Goal: Information Seeking & Learning: Learn about a topic

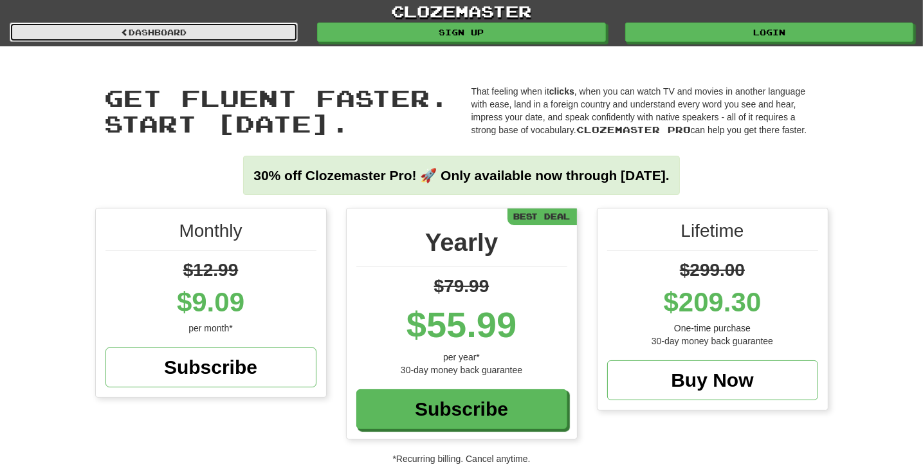
click at [138, 30] on link "Dashboard" at bounding box center [154, 32] width 288 height 19
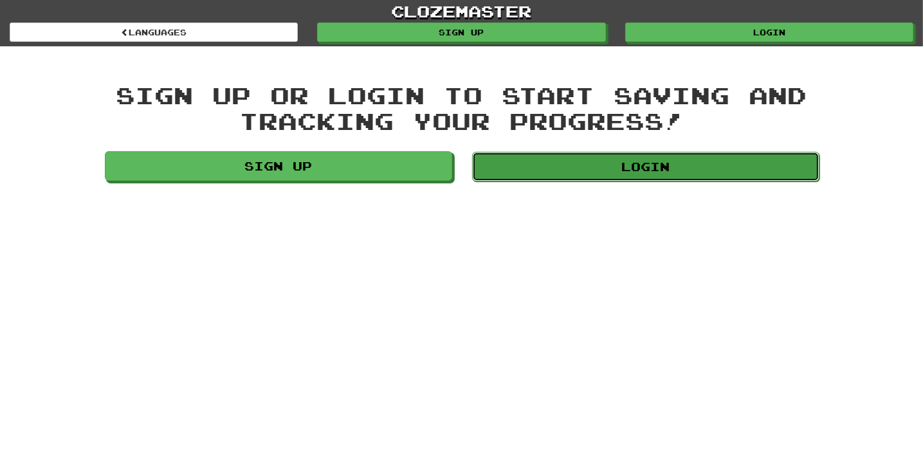
click at [608, 170] on link "Login" at bounding box center [645, 167] width 347 height 30
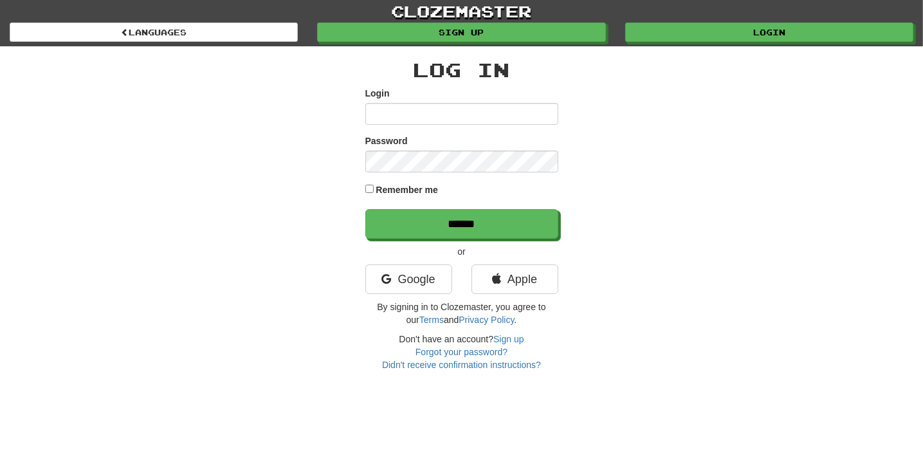
click at [404, 115] on input "Login" at bounding box center [461, 114] width 193 height 22
type input "**********"
click at [445, 354] on link "Forgot your password?" at bounding box center [461, 352] width 92 height 10
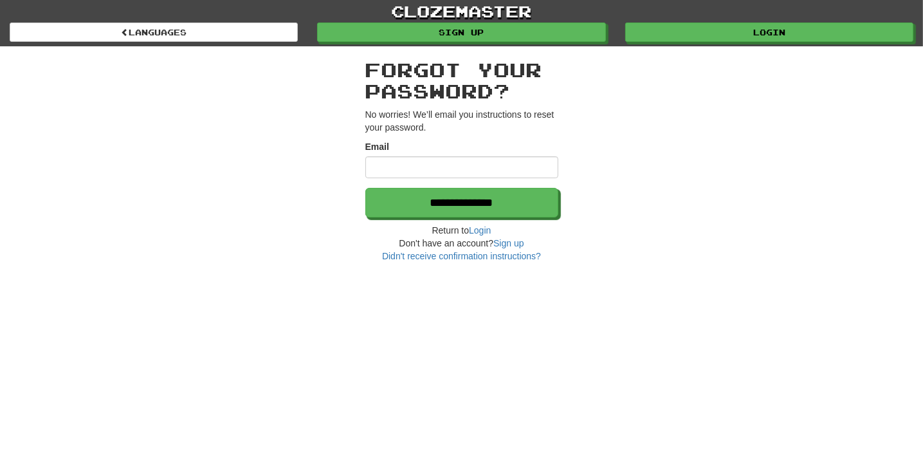
click at [409, 164] on input "Email" at bounding box center [461, 167] width 193 height 22
type input "**********"
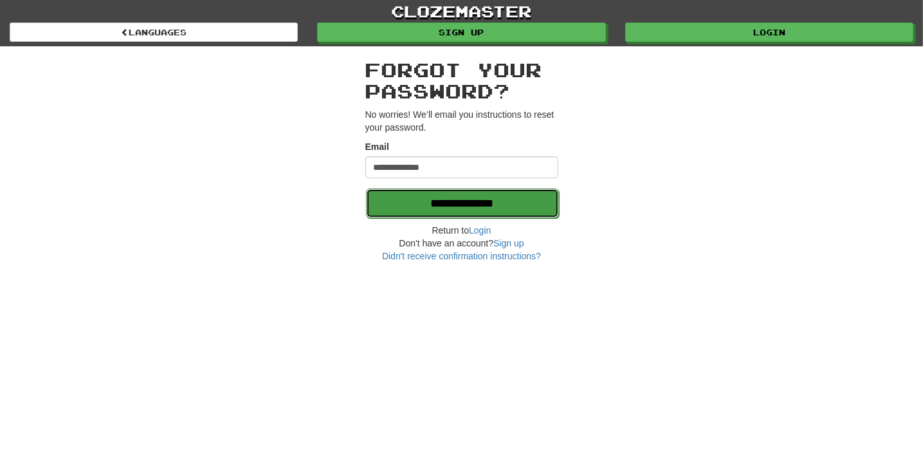
click at [428, 206] on input "**********" at bounding box center [462, 203] width 193 height 30
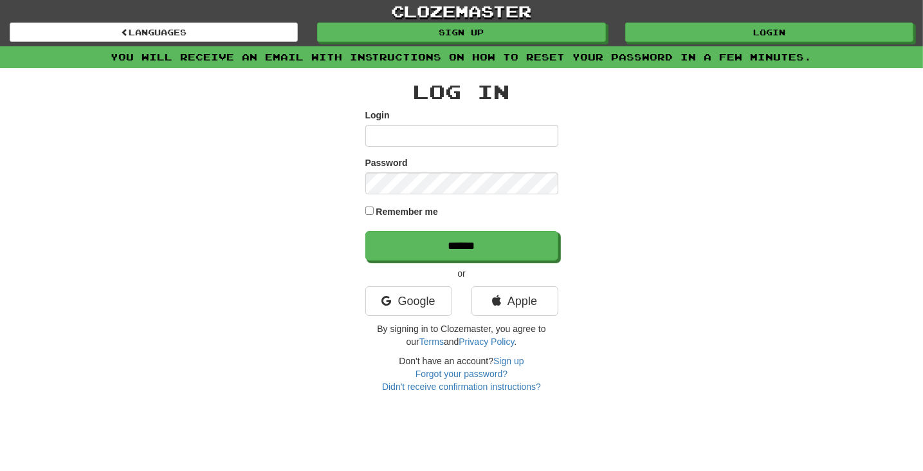
click at [415, 131] on input "Login" at bounding box center [461, 136] width 193 height 22
type input "**********"
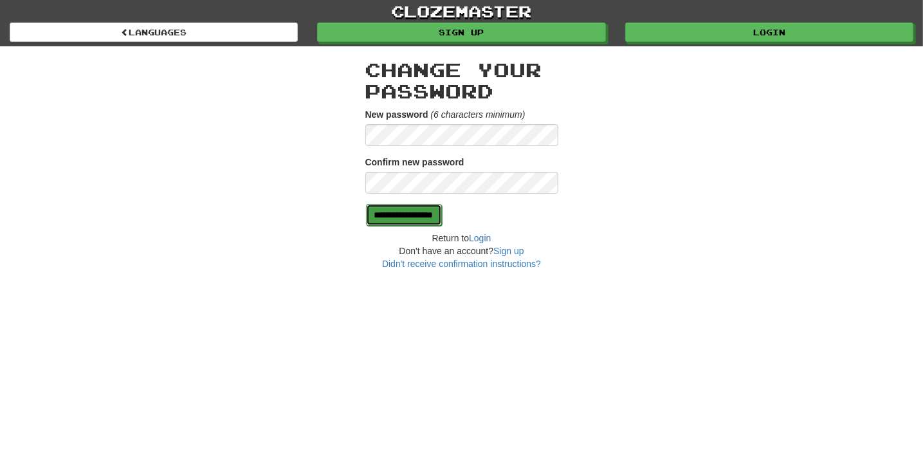
click at [442, 219] on input "**********" at bounding box center [404, 215] width 76 height 22
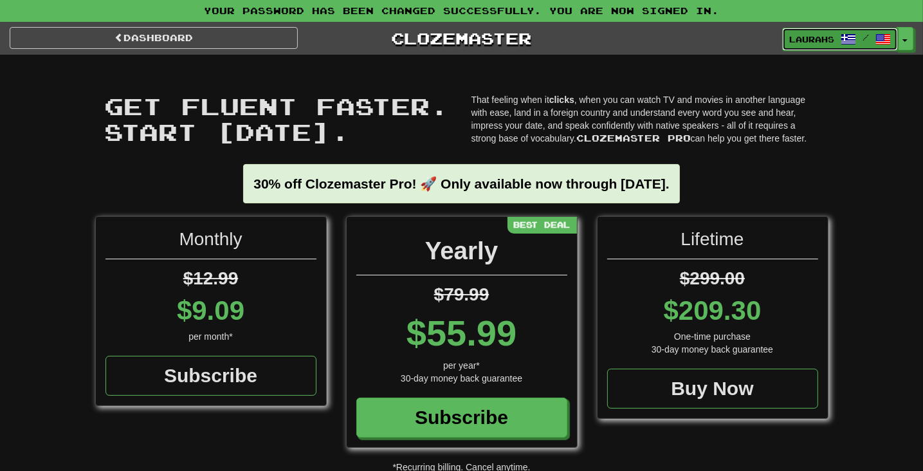
click at [809, 32] on link "Laurahs /" at bounding box center [840, 39] width 116 height 23
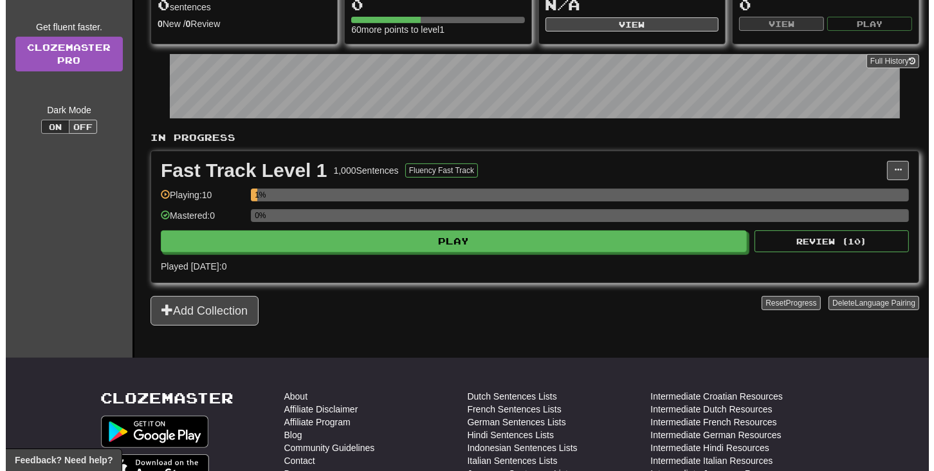
scroll to position [64, 0]
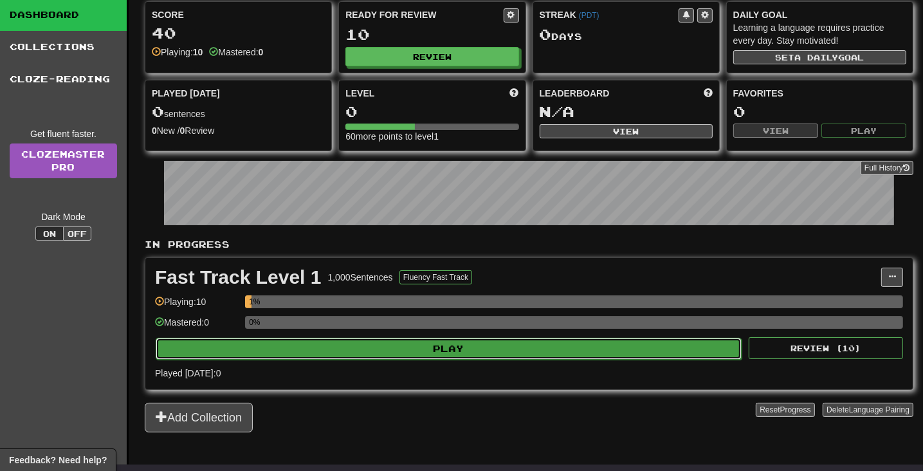
click at [446, 349] on button "Play" at bounding box center [449, 349] width 586 height 22
select select "**"
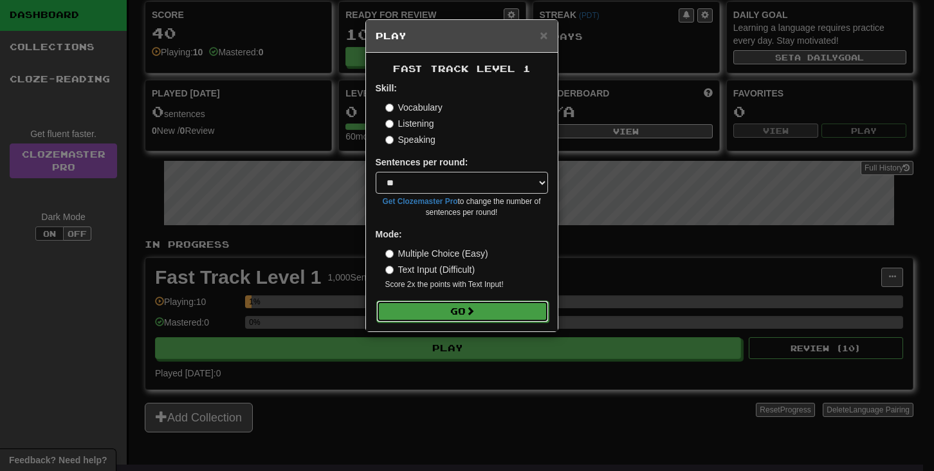
click at [467, 311] on button "Go" at bounding box center [462, 311] width 172 height 22
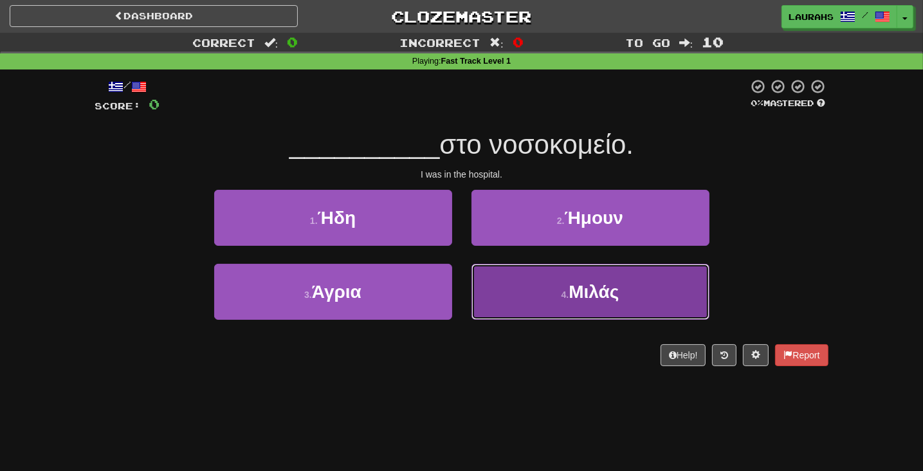
click at [574, 282] on span "Μιλάς" at bounding box center [593, 292] width 50 height 20
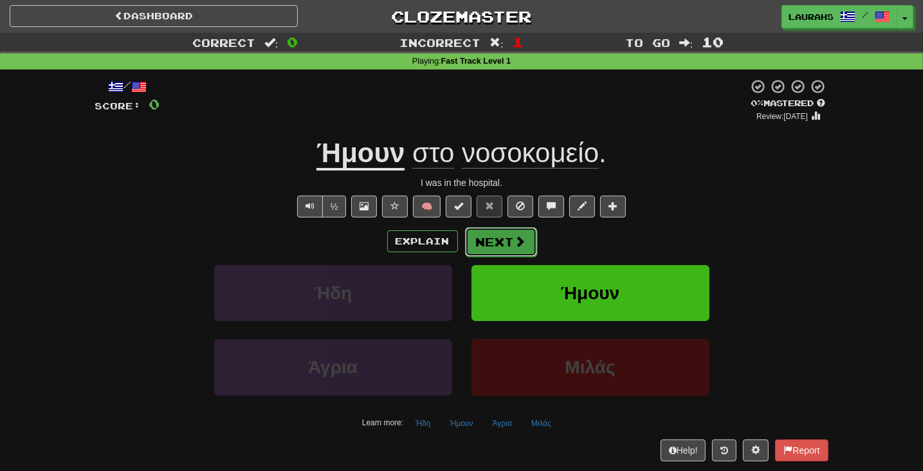
click at [514, 247] on span at bounding box center [520, 241] width 12 height 12
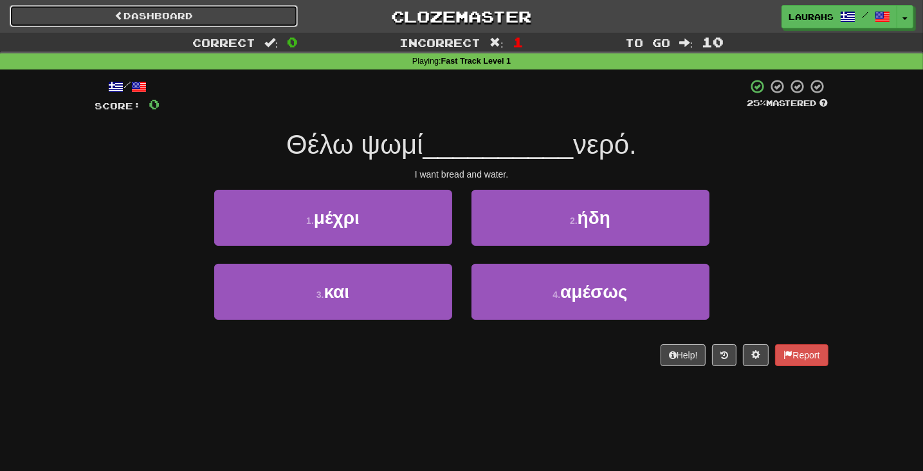
click at [163, 21] on link "Dashboard" at bounding box center [154, 16] width 288 height 22
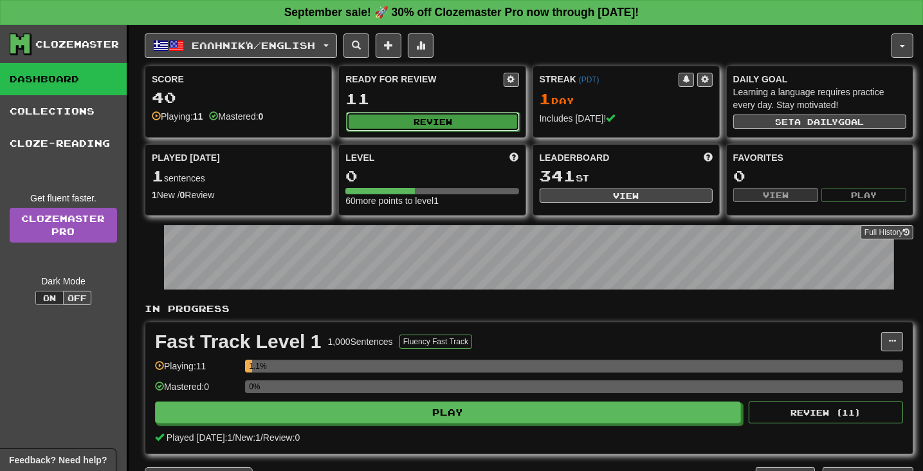
click at [414, 118] on button "Review" at bounding box center [432, 121] width 173 height 19
select select "**"
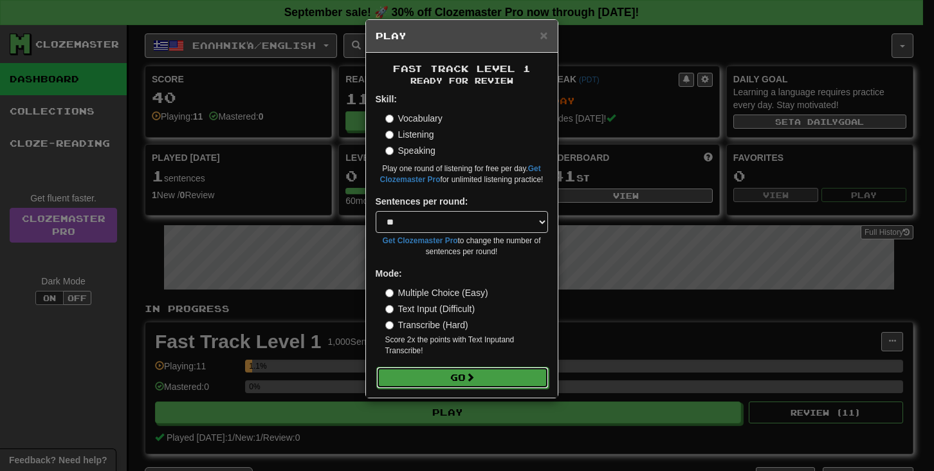
click at [448, 383] on button "Go" at bounding box center [462, 378] width 172 height 22
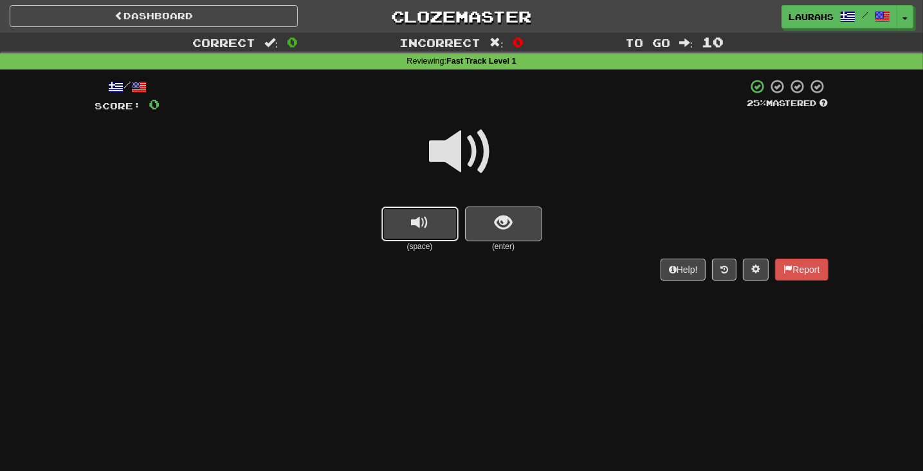
click at [426, 226] on span "replay audio" at bounding box center [419, 222] width 17 height 17
click at [509, 225] on span "show sentence" at bounding box center [502, 222] width 17 height 17
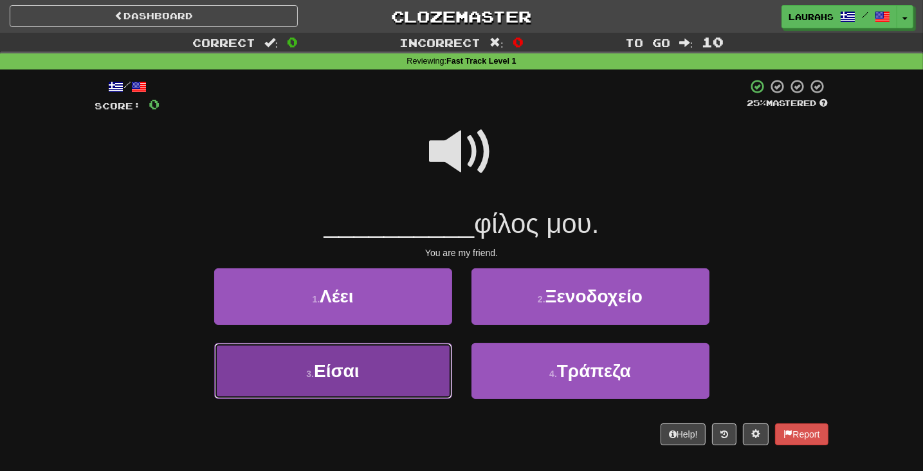
click at [352, 362] on span "Είσαι" at bounding box center [337, 371] width 46 height 20
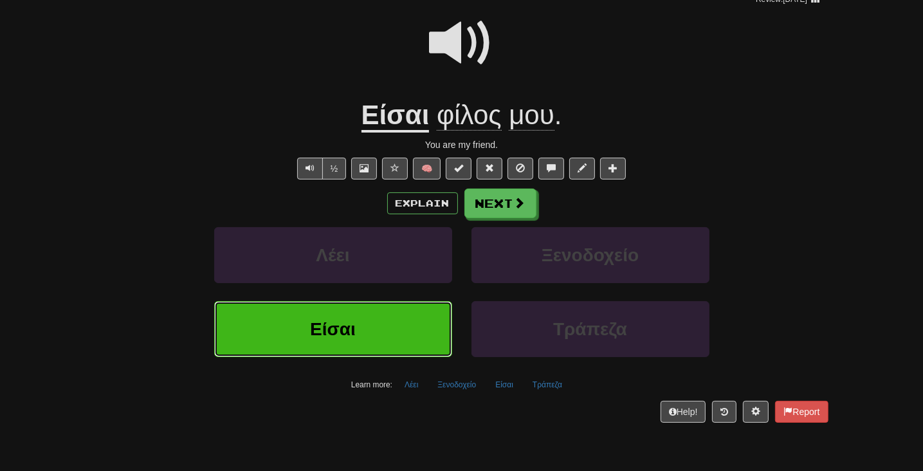
scroll to position [129, 0]
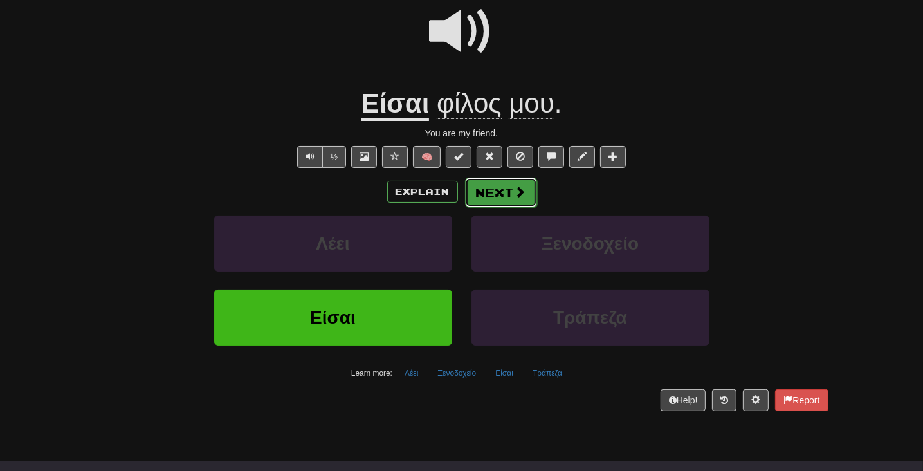
click at [507, 191] on button "Next" at bounding box center [501, 192] width 72 height 30
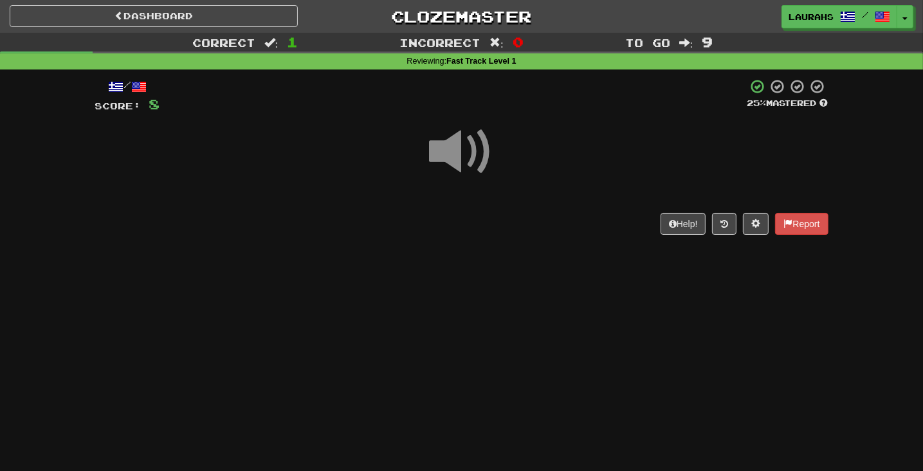
scroll to position [64, 0]
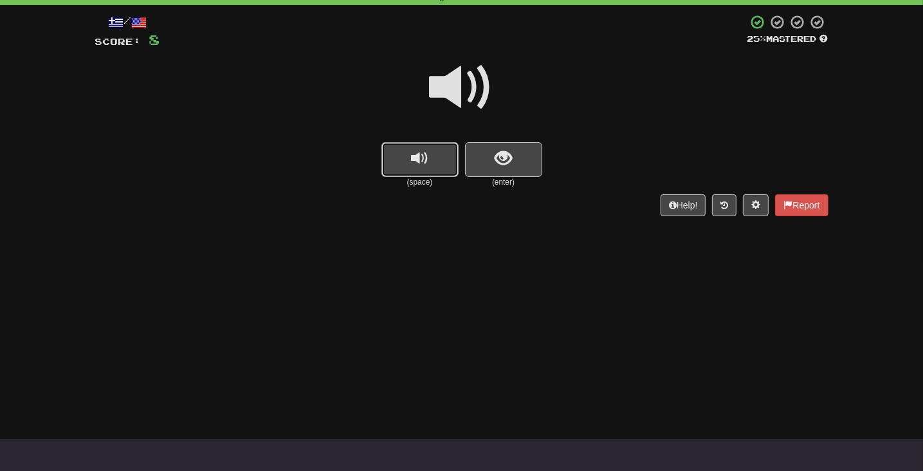
click at [417, 166] on span "replay audio" at bounding box center [419, 158] width 17 height 17
click at [507, 172] on button "show sentence" at bounding box center [503, 159] width 77 height 35
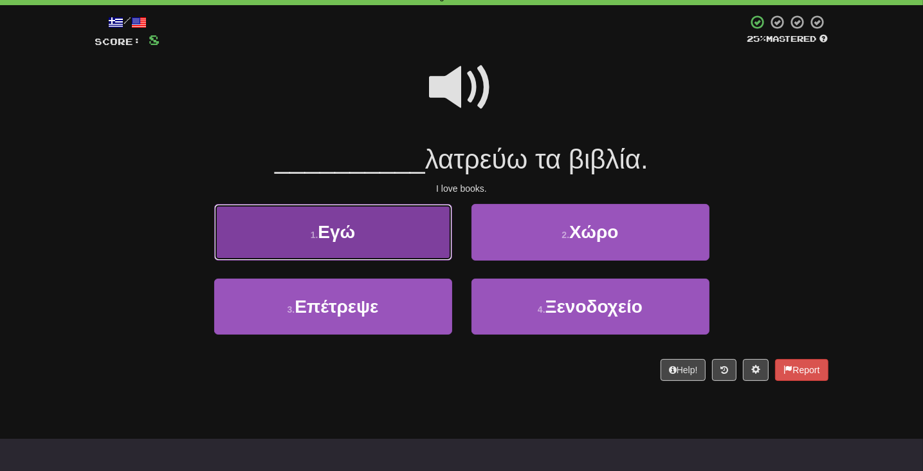
click at [370, 243] on button "1 . Εγώ" at bounding box center [333, 232] width 238 height 56
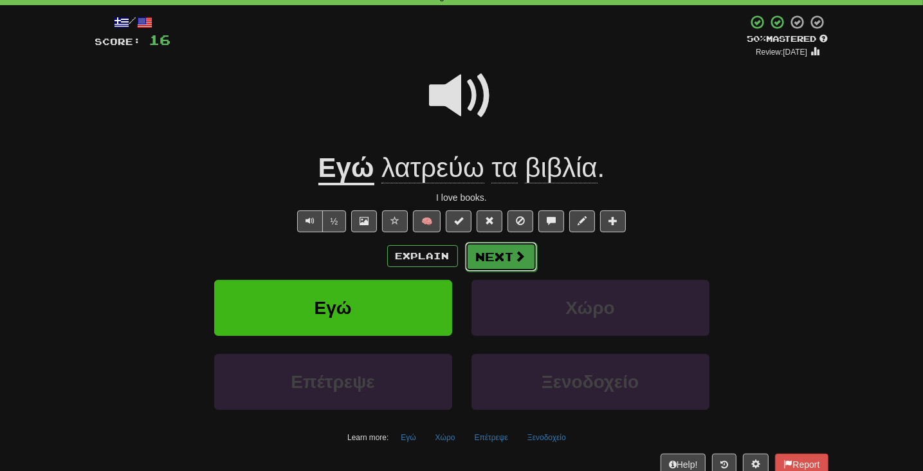
click at [506, 254] on button "Next" at bounding box center [501, 257] width 72 height 30
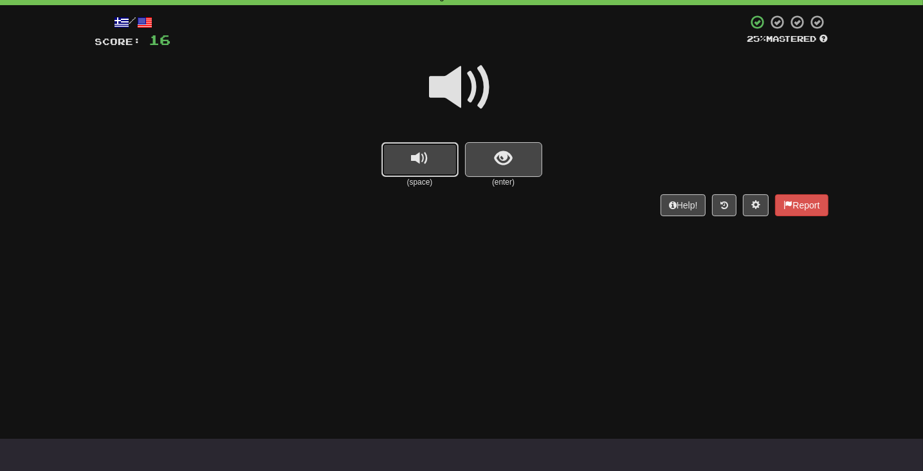
click at [422, 167] on span "replay audio" at bounding box center [419, 158] width 17 height 17
click at [515, 161] on button "show sentence" at bounding box center [503, 159] width 77 height 35
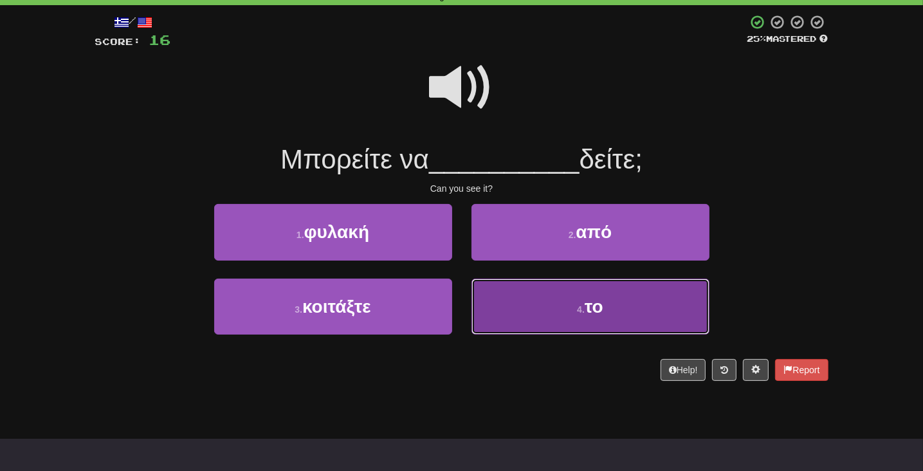
click at [624, 302] on button "4 . το" at bounding box center [590, 306] width 238 height 56
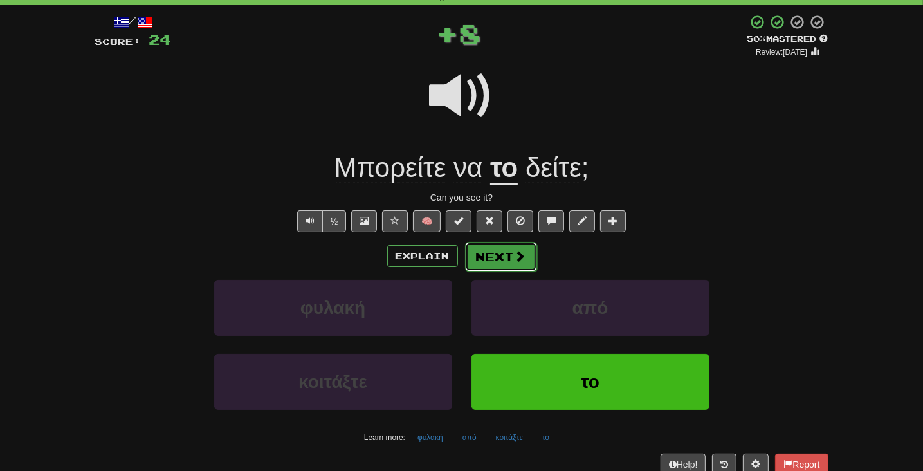
click at [500, 258] on button "Next" at bounding box center [501, 257] width 72 height 30
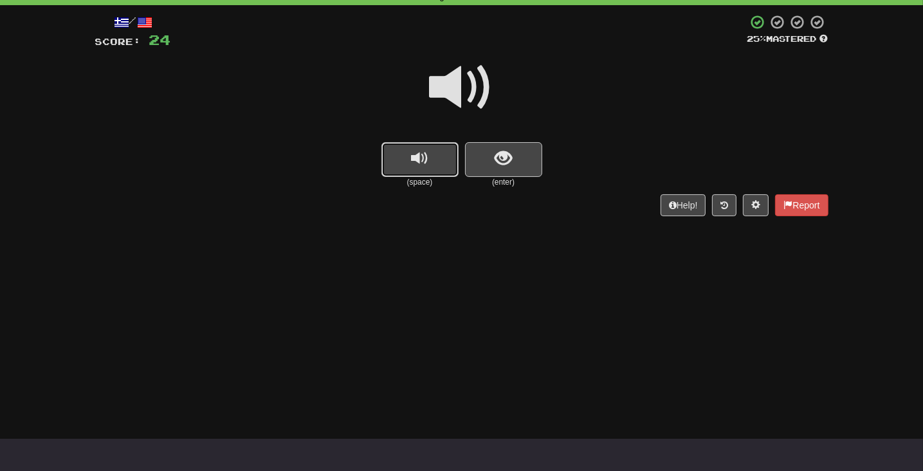
click at [424, 158] on span "replay audio" at bounding box center [419, 158] width 17 height 17
click at [514, 167] on button "show sentence" at bounding box center [503, 159] width 77 height 35
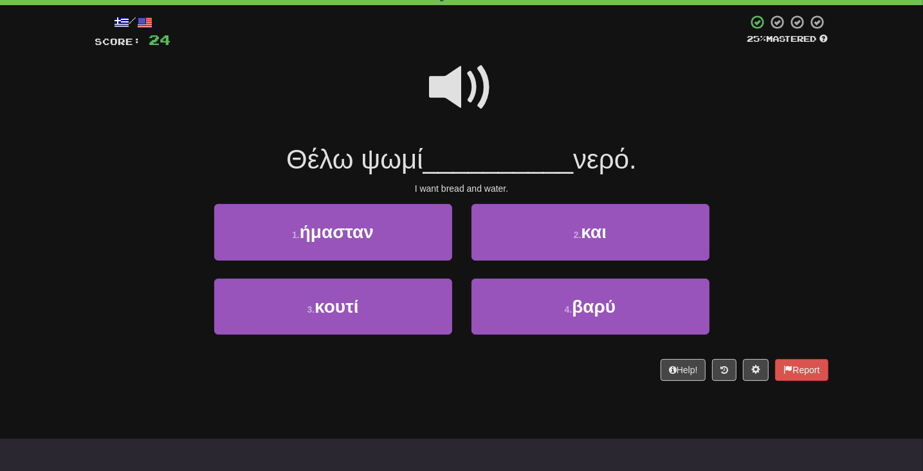
click at [470, 93] on span at bounding box center [462, 87] width 64 height 64
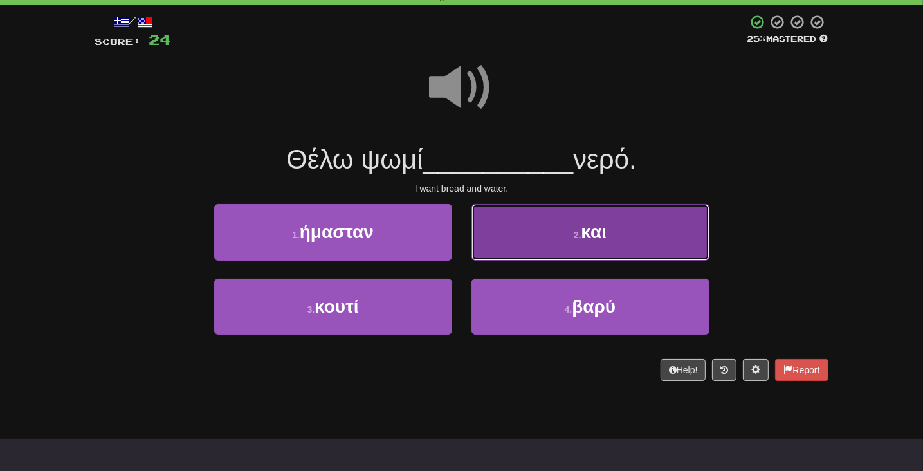
click at [564, 242] on button "2 . και" at bounding box center [590, 232] width 238 height 56
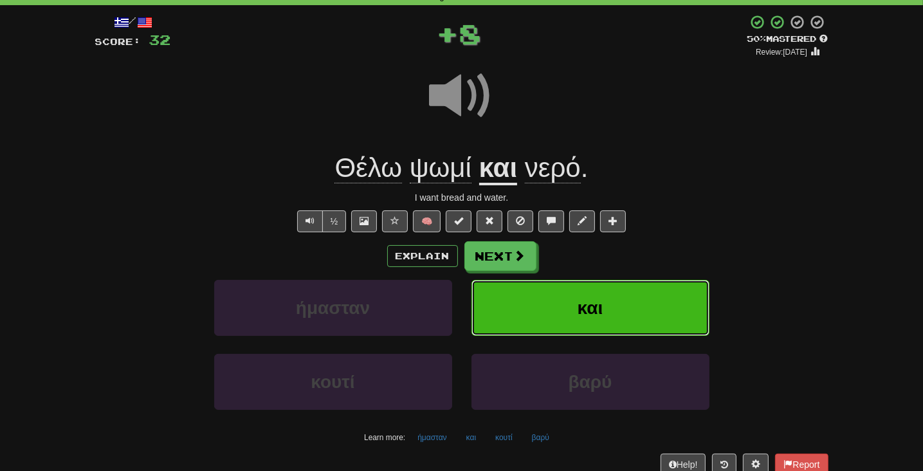
click at [571, 323] on button "και" at bounding box center [590, 308] width 238 height 56
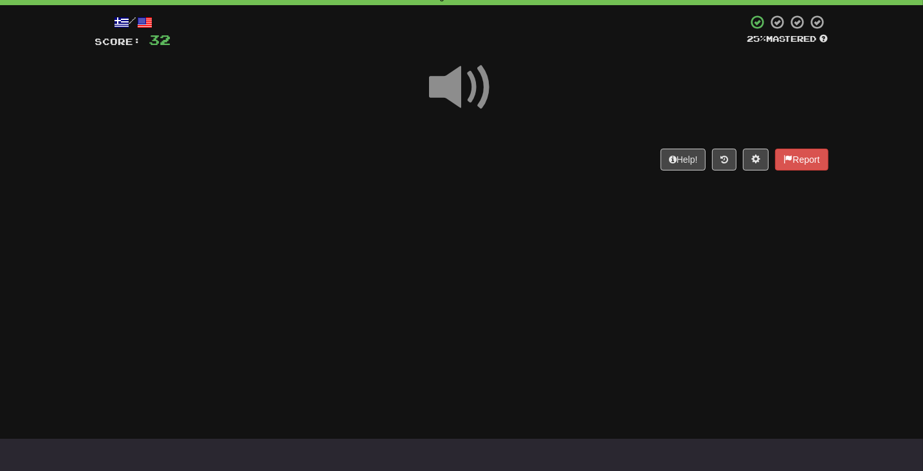
click at [456, 78] on span at bounding box center [462, 87] width 64 height 64
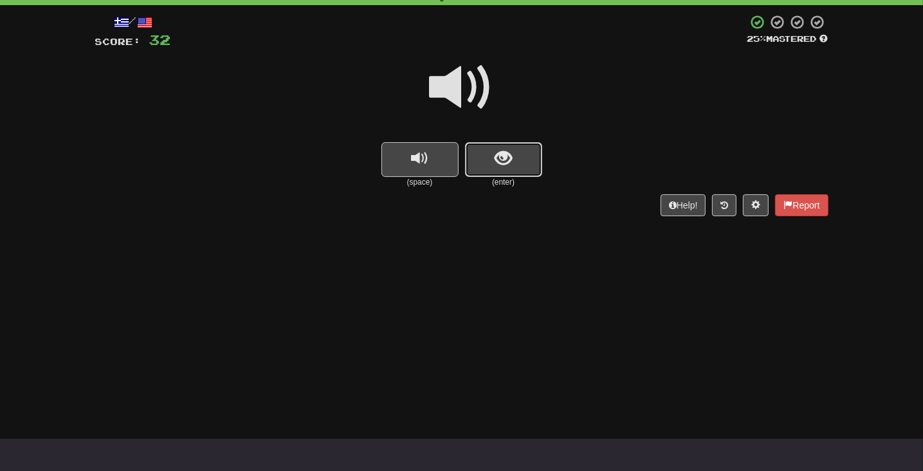
click at [507, 163] on span "show sentence" at bounding box center [502, 158] width 17 height 17
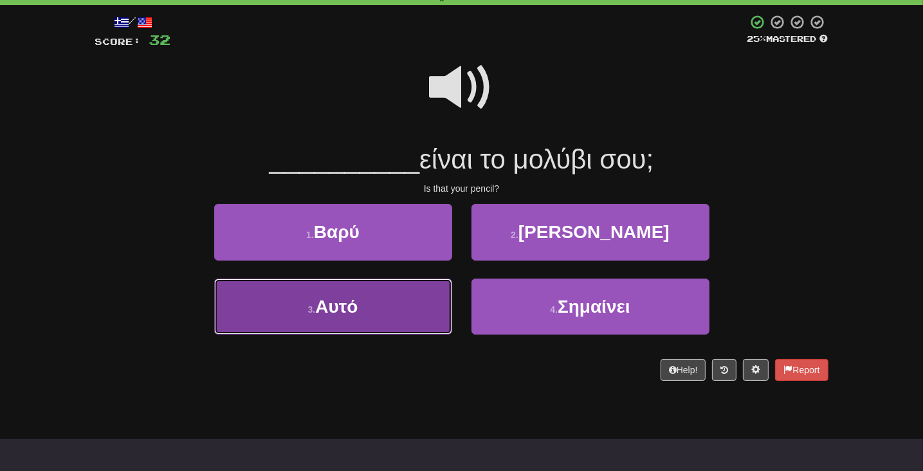
click at [329, 303] on span "Αυτό" at bounding box center [336, 306] width 42 height 20
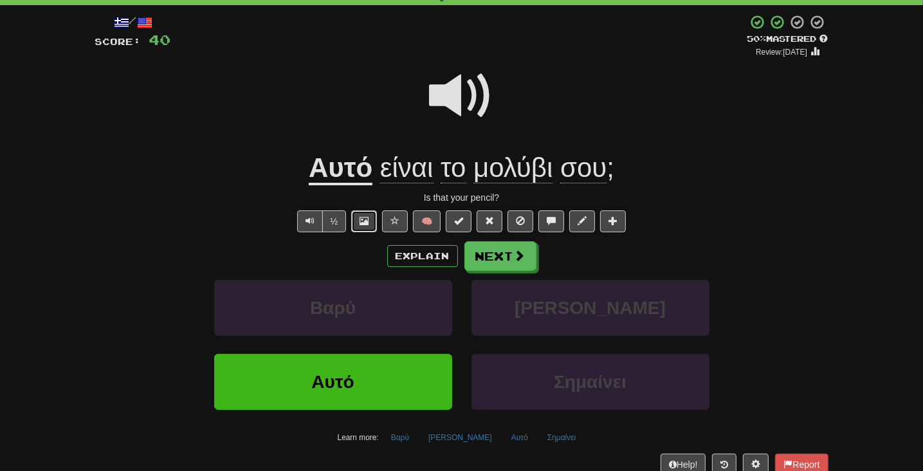
click at [370, 226] on button at bounding box center [364, 221] width 26 height 22
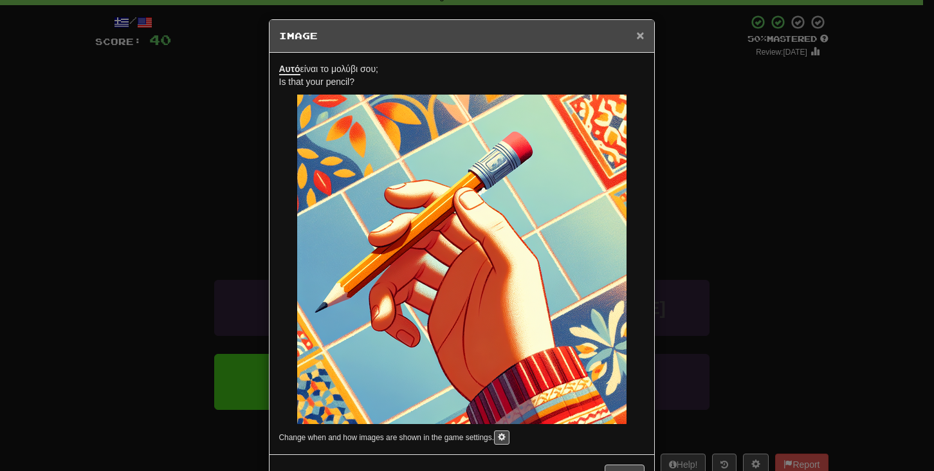
click at [636, 34] on span "×" at bounding box center [640, 35] width 8 height 15
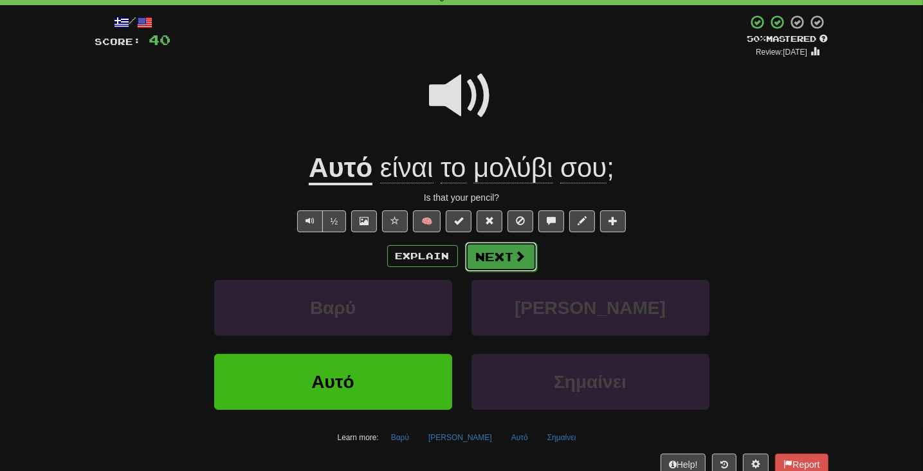
click at [487, 256] on button "Next" at bounding box center [501, 257] width 72 height 30
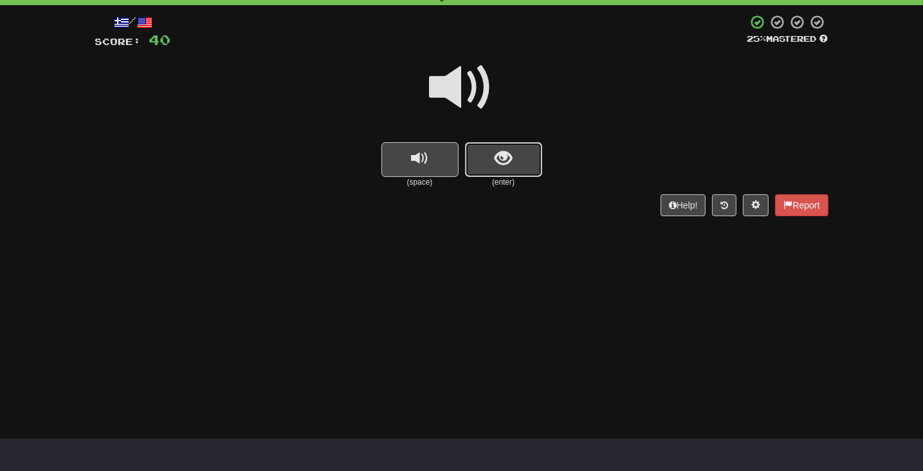
click at [512, 157] on button "show sentence" at bounding box center [503, 159] width 77 height 35
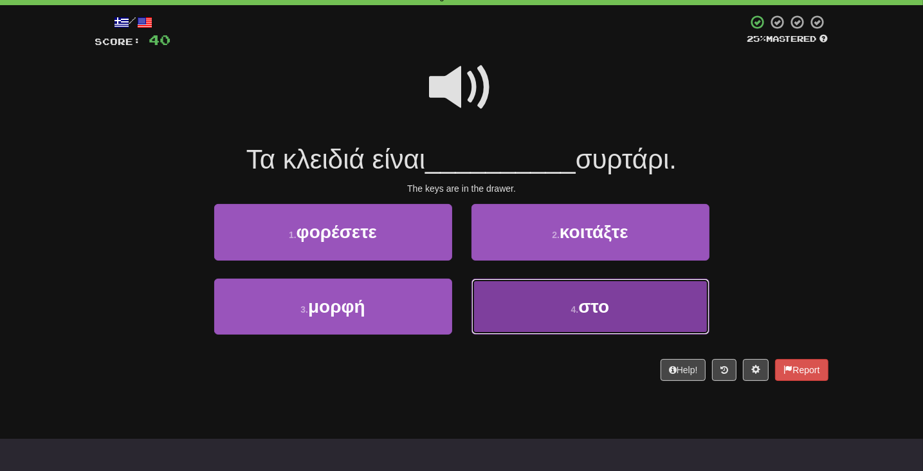
click at [575, 301] on button "4 . στο" at bounding box center [590, 306] width 238 height 56
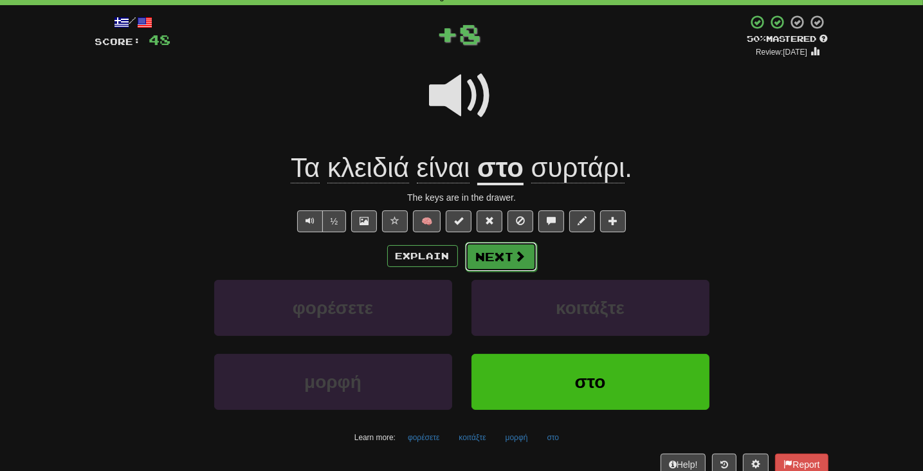
click at [494, 255] on button "Next" at bounding box center [501, 257] width 72 height 30
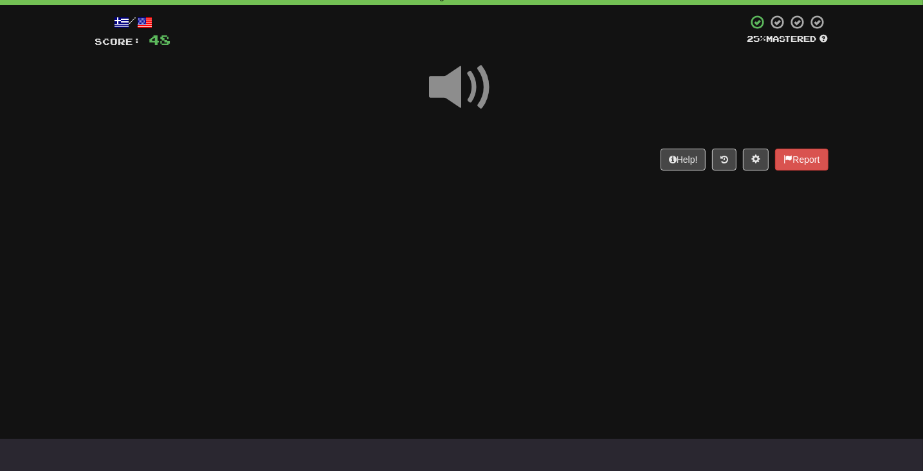
click at [476, 97] on span at bounding box center [462, 87] width 64 height 64
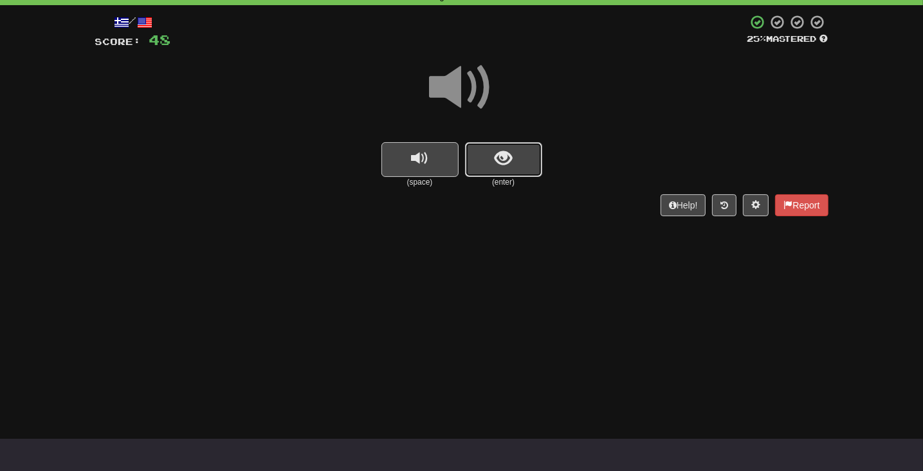
click at [507, 165] on span "show sentence" at bounding box center [502, 158] width 17 height 17
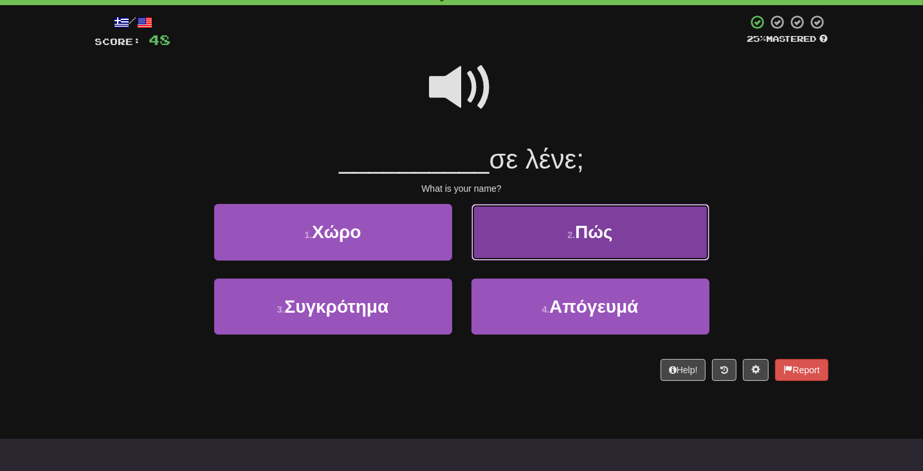
click at [604, 244] on button "2 . Πώς" at bounding box center [590, 232] width 238 height 56
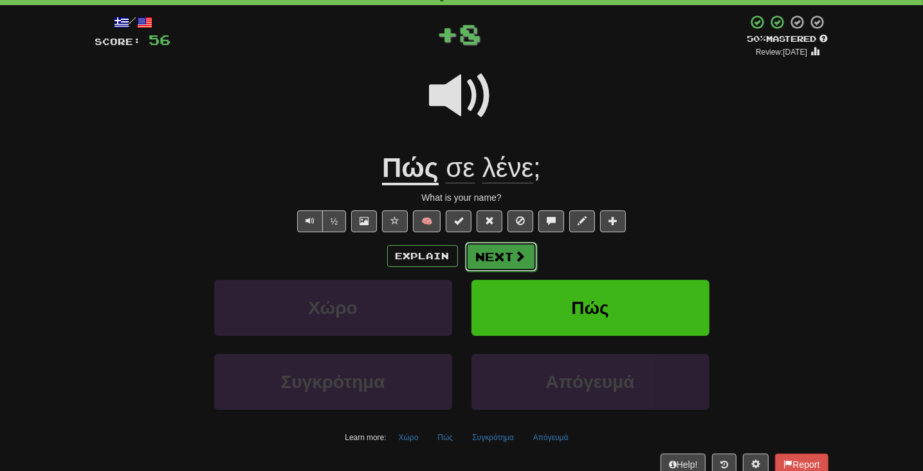
click at [495, 257] on button "Next" at bounding box center [501, 257] width 72 height 30
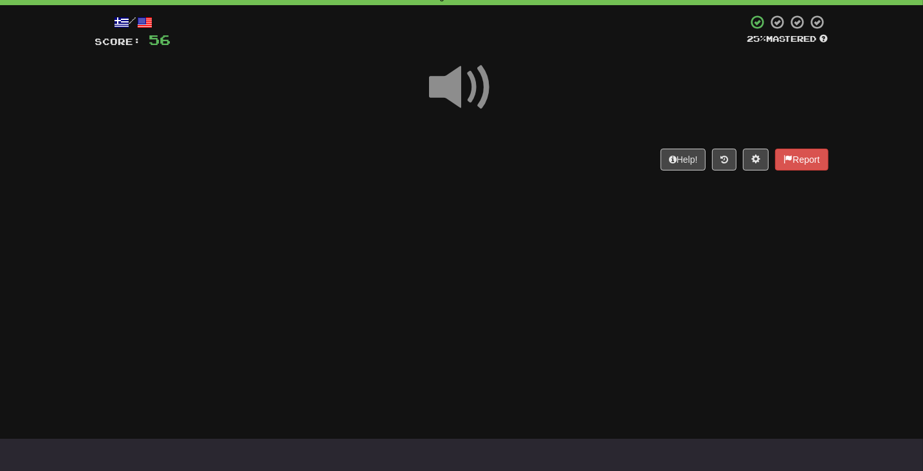
click at [451, 86] on span at bounding box center [462, 87] width 64 height 64
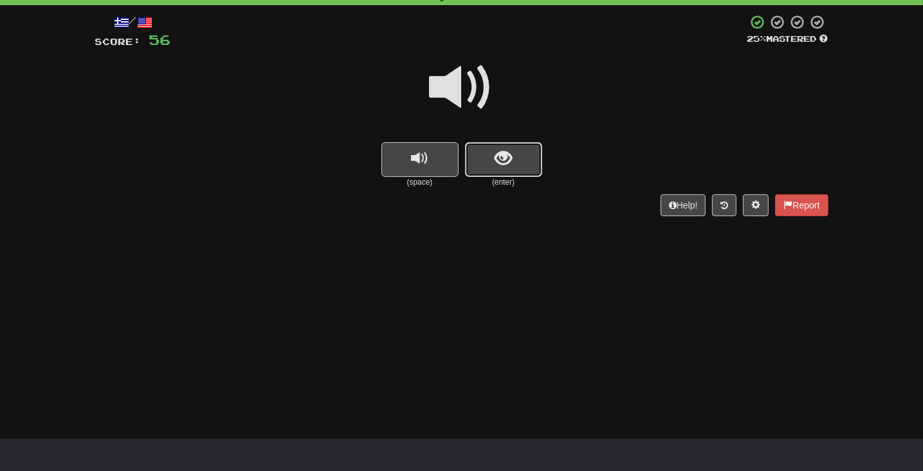
click at [500, 163] on span "show sentence" at bounding box center [502, 158] width 17 height 17
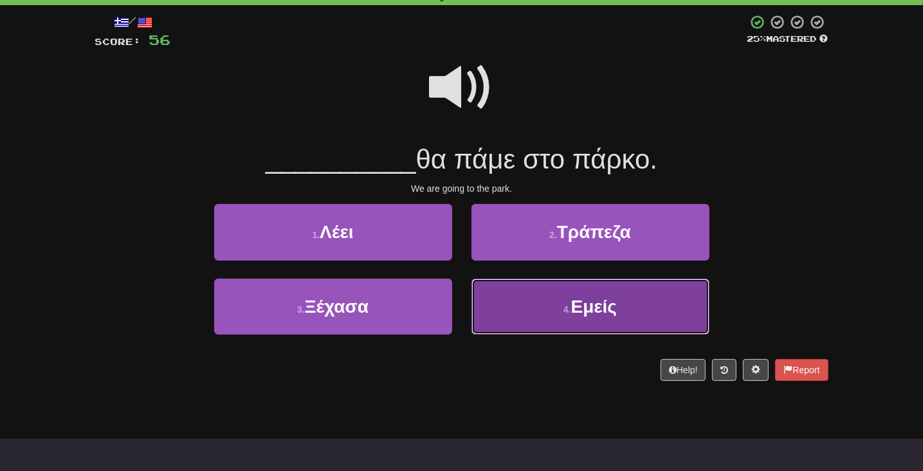
click at [611, 309] on span "Εμείς" at bounding box center [594, 306] width 46 height 20
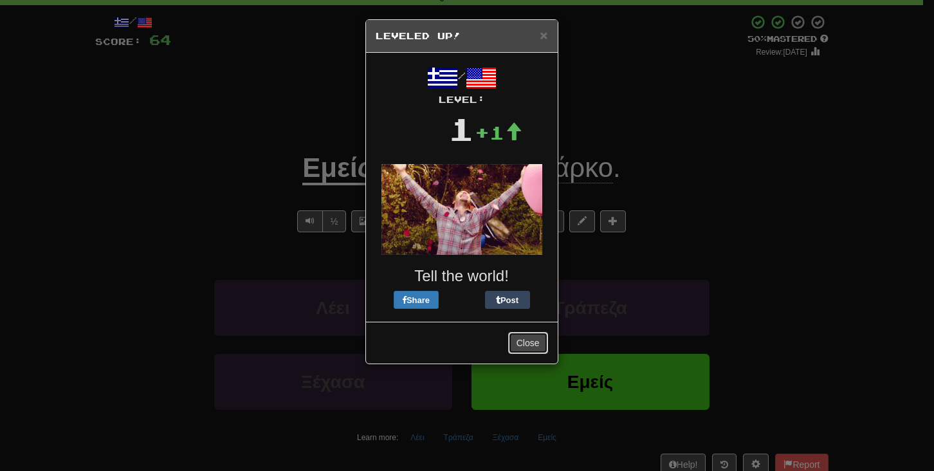
click at [527, 342] on button "Close" at bounding box center [528, 343] width 40 height 22
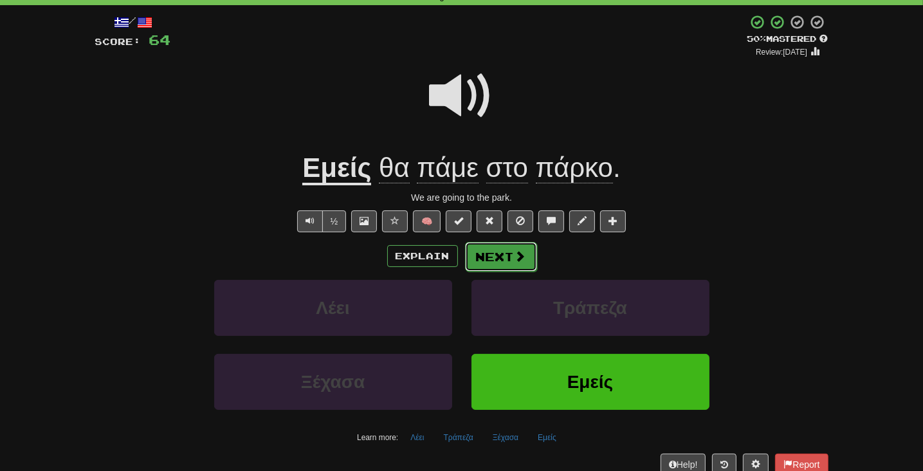
click at [507, 255] on button "Next" at bounding box center [501, 257] width 72 height 30
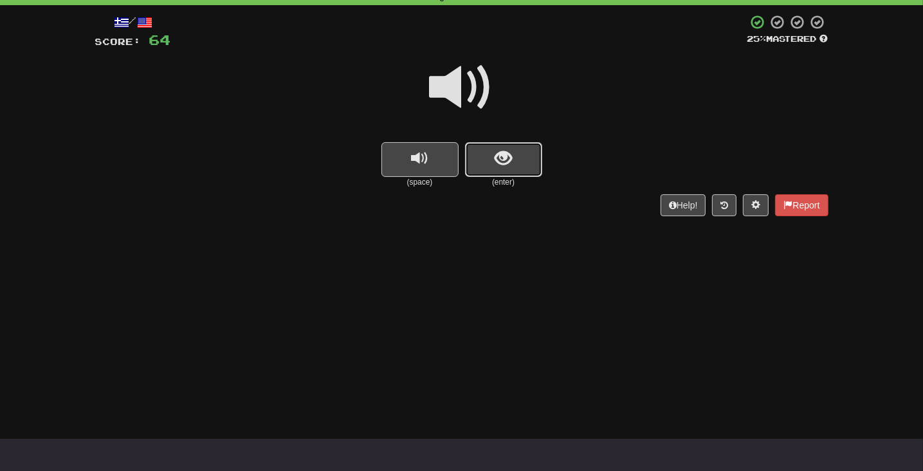
click at [500, 167] on span "show sentence" at bounding box center [502, 158] width 17 height 17
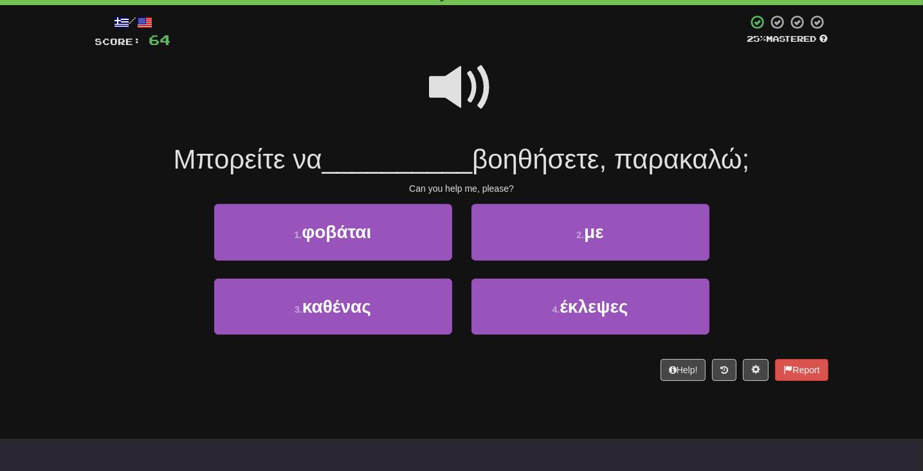
click at [460, 89] on span at bounding box center [462, 87] width 64 height 64
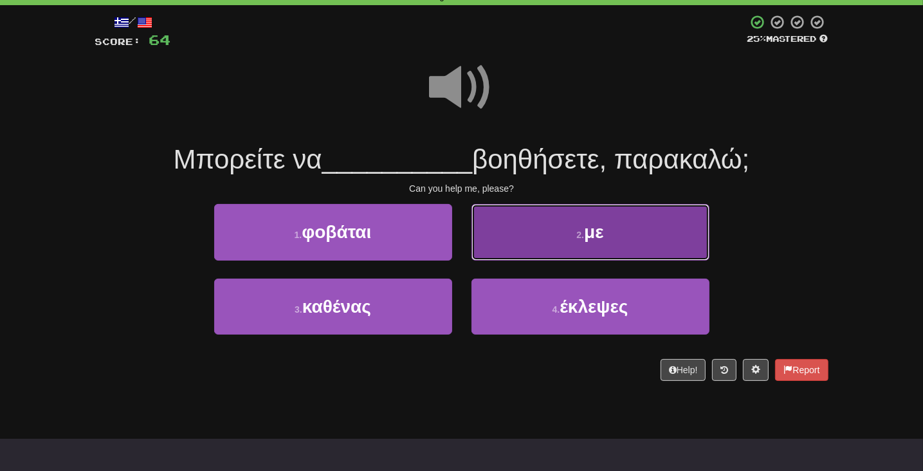
click at [576, 220] on button "2 . με" at bounding box center [590, 232] width 238 height 56
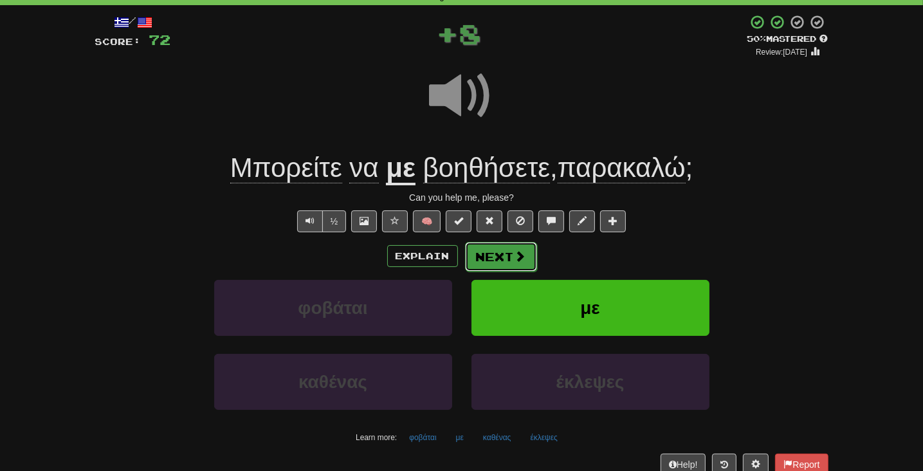
click at [501, 262] on button "Next" at bounding box center [501, 257] width 72 height 30
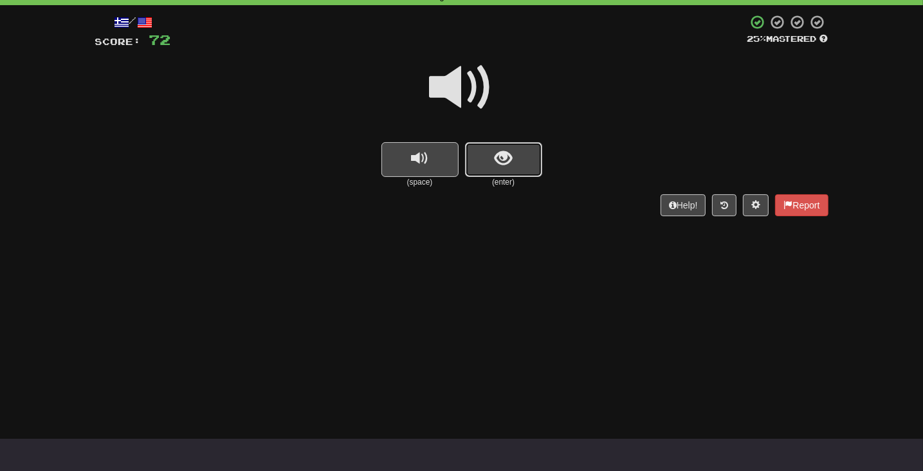
click at [509, 158] on span "show sentence" at bounding box center [502, 158] width 17 height 17
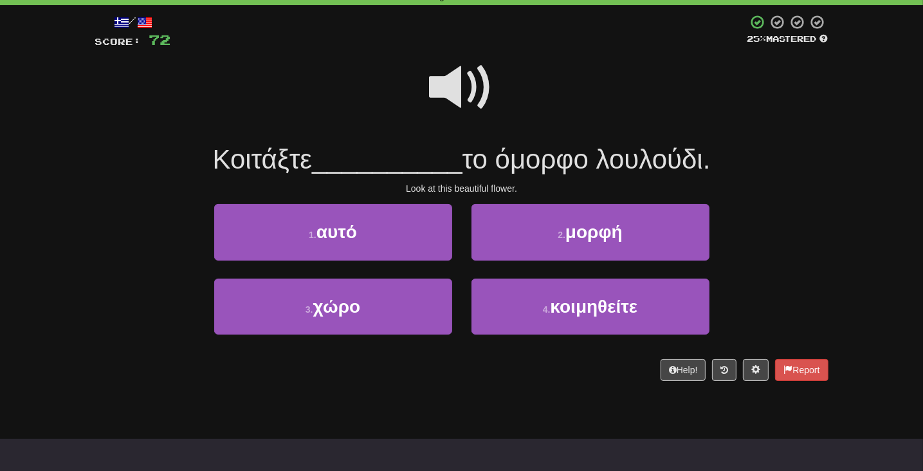
click at [459, 98] on span at bounding box center [462, 87] width 64 height 64
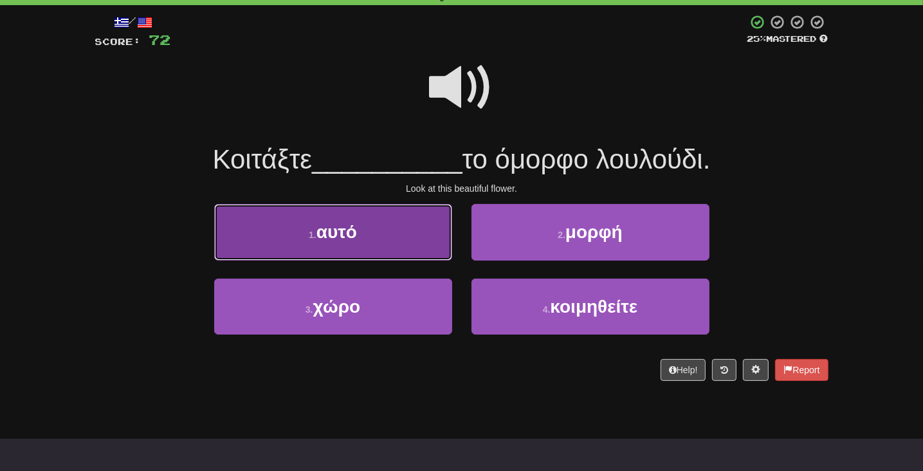
click at [331, 226] on span "αυτό" at bounding box center [336, 232] width 41 height 20
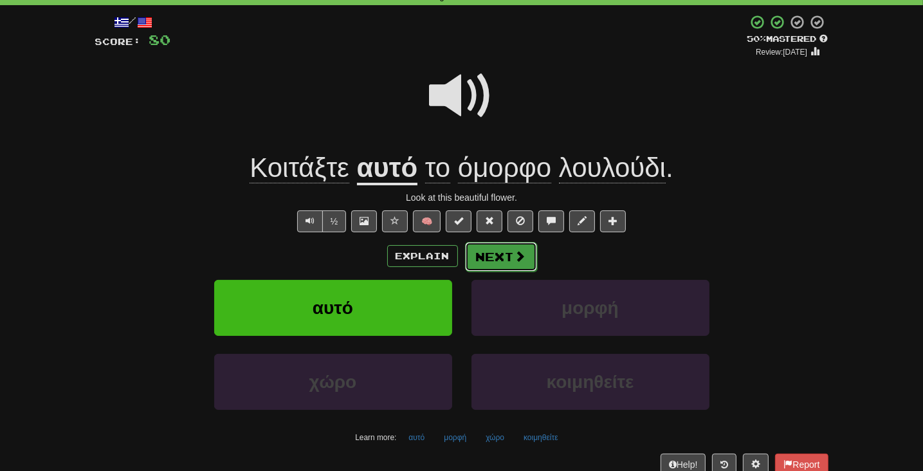
click at [525, 260] on button "Next" at bounding box center [501, 257] width 72 height 30
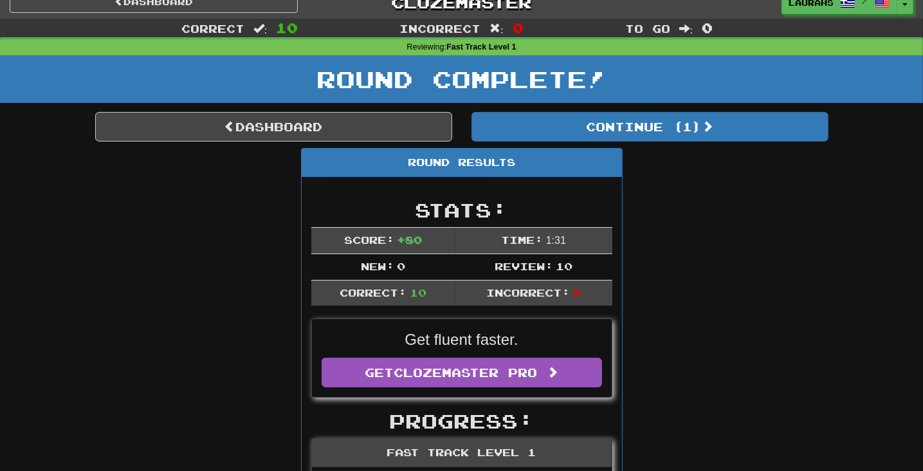
scroll to position [0, 0]
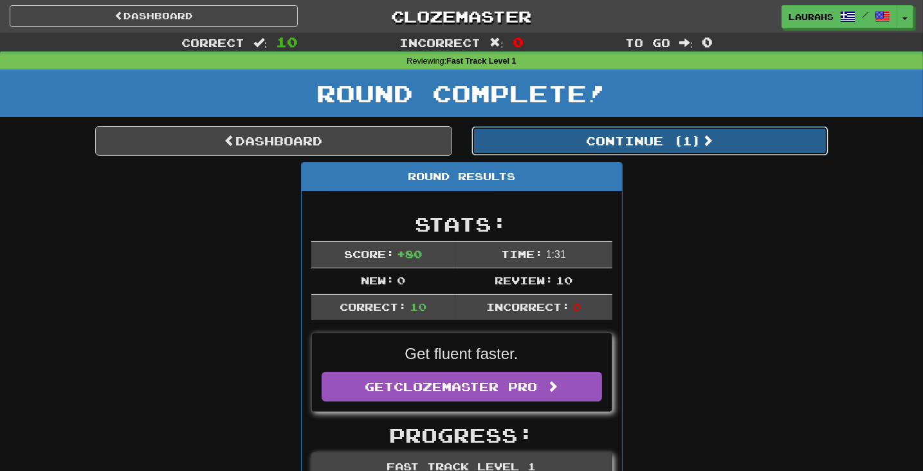
click at [687, 144] on button "Continue ( 1 )" at bounding box center [649, 141] width 357 height 30
